Goal: Ask a question: Seek information or help from site administrators or community

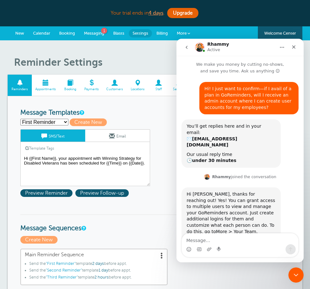
scroll to position [332, 0]
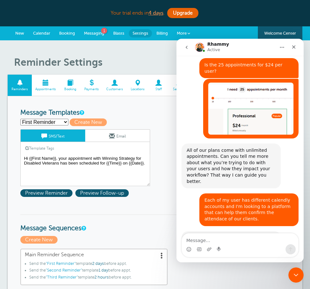
drag, startPoint x: 182, startPoint y: 200, endPoint x: 275, endPoint y: 207, distance: 93.9
click at [275, 231] on div "Will your users be assigned to specific appointments with clients, or do you ma…" at bounding box center [230, 247] width 99 height 32
click at [238, 240] on textarea "Message…" at bounding box center [240, 238] width 116 height 11
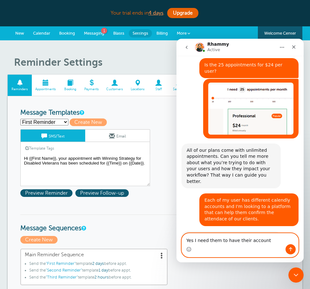
type textarea "Yes I need them to have their account."
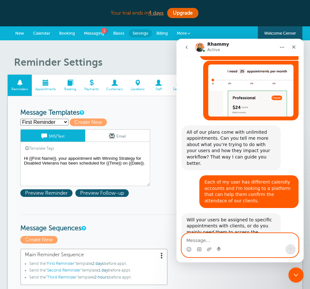
scroll to position [350, 0]
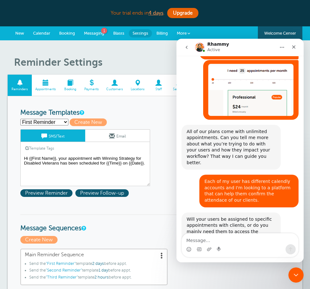
click at [247, 244] on div "Intercom messenger" at bounding box center [240, 249] width 116 height 10
click at [253, 241] on textarea "Message…" at bounding box center [240, 238] width 116 height 11
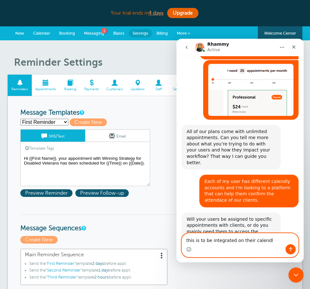
type textarea "this is to be integrated on their calendly"
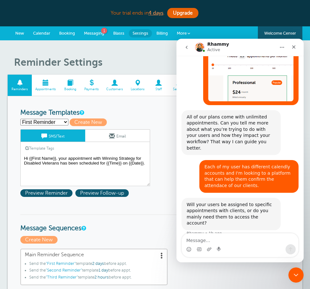
click at [282, 48] on icon "Home" at bounding box center [281, 47] width 5 height 5
click at [261, 50] on div "Rhammy Active" at bounding box center [234, 47] width 81 height 11
click at [262, 50] on div "Rhammy Active" at bounding box center [234, 47] width 81 height 11
